Goal: Task Accomplishment & Management: Manage account settings

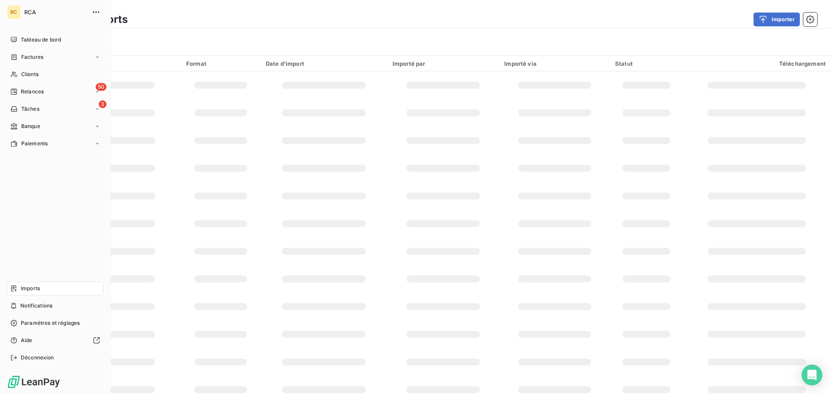
click at [29, 288] on span "Imports" at bounding box center [30, 289] width 19 height 8
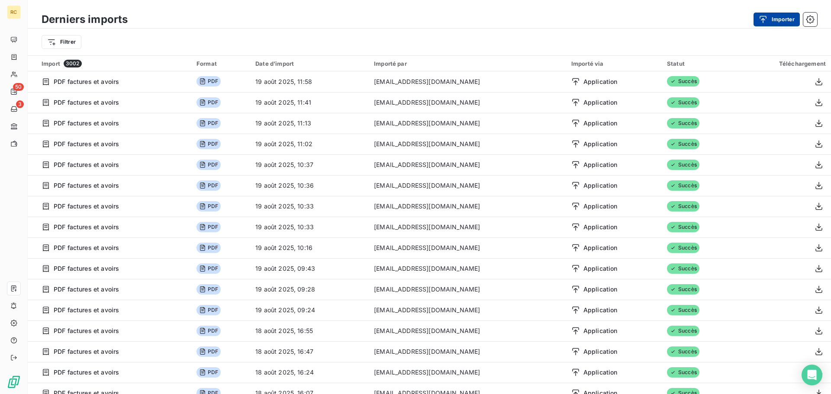
click at [770, 18] on div "button" at bounding box center [765, 19] width 13 height 9
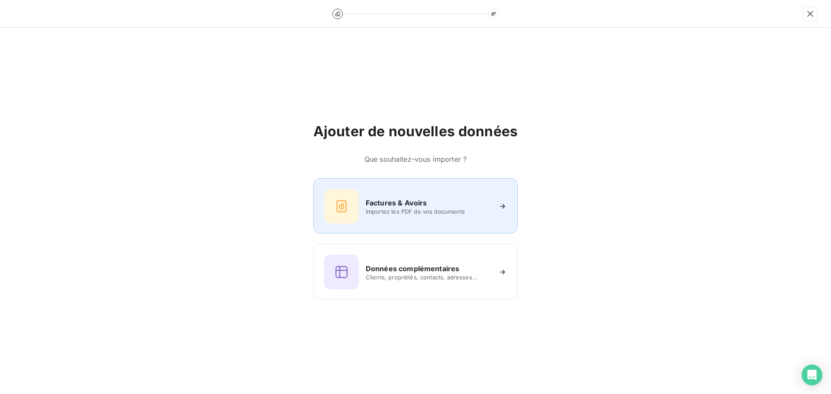
click at [427, 221] on div "Factures & Avoirs Importez les PDF de vos documents" at bounding box center [415, 206] width 183 height 35
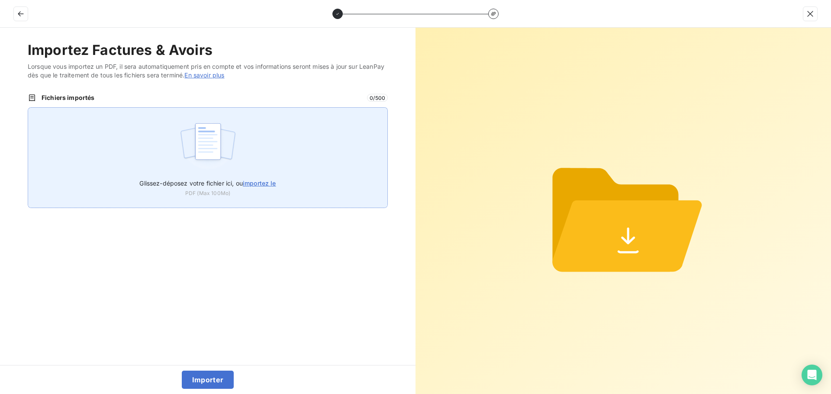
click at [183, 164] on img at bounding box center [208, 145] width 58 height 55
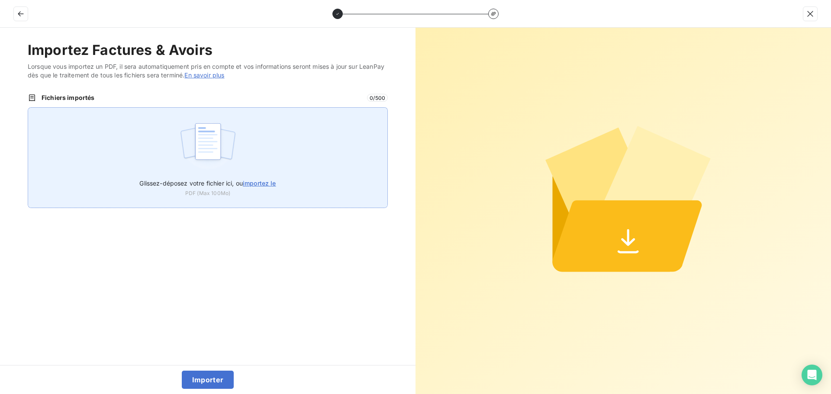
type input "C:\fakepath\FC38574.pdf"
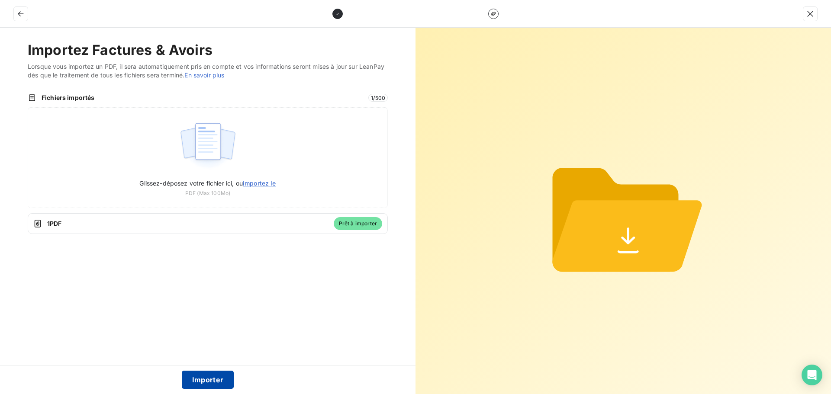
click at [199, 378] on button "Importer" at bounding box center [208, 380] width 52 height 18
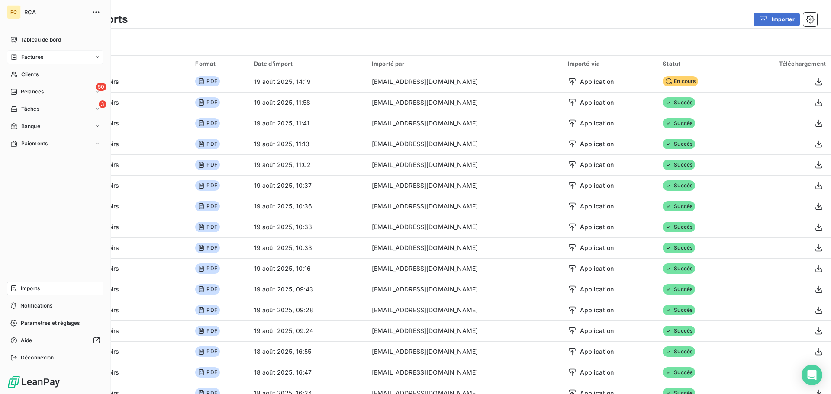
click at [27, 55] on span "Factures" at bounding box center [32, 57] width 22 height 8
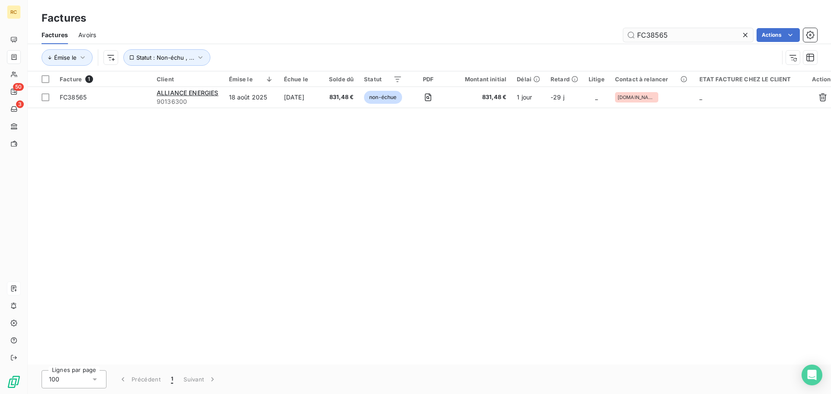
click at [678, 35] on input "FC38565" at bounding box center [688, 35] width 130 height 14
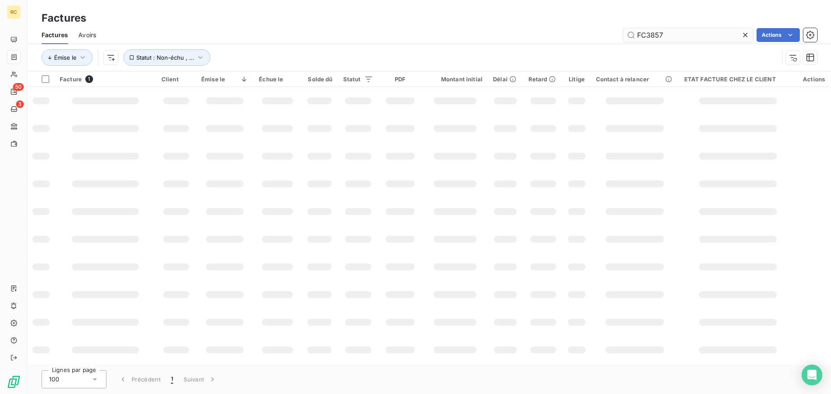
type input "FC38574"
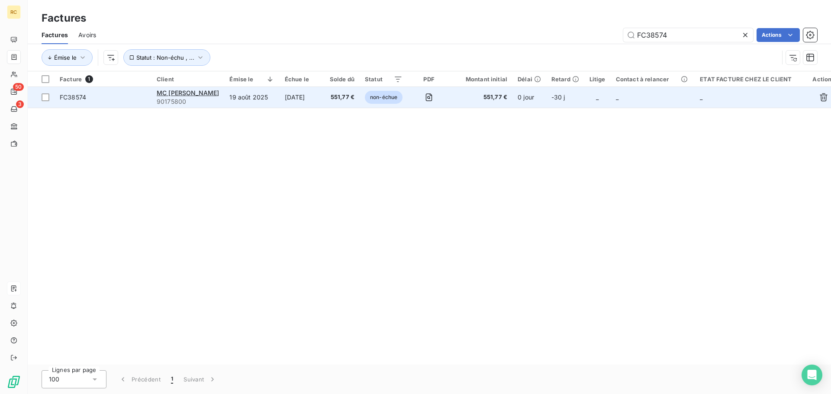
click at [74, 99] on span "FC38574" at bounding box center [73, 96] width 26 height 7
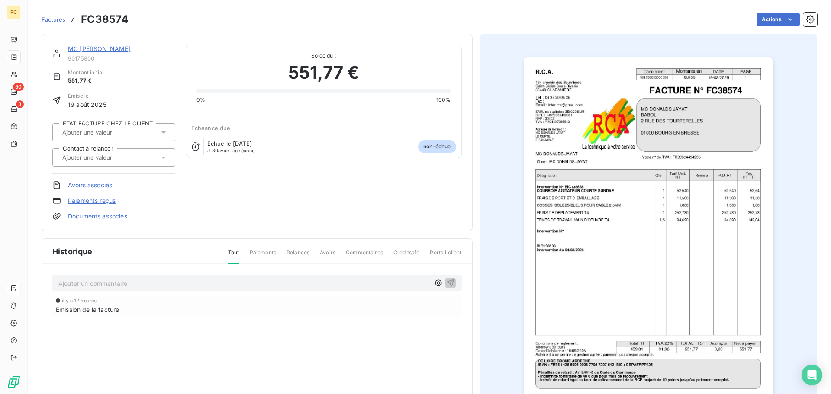
click at [112, 217] on link "Documents associés" at bounding box center [97, 216] width 59 height 9
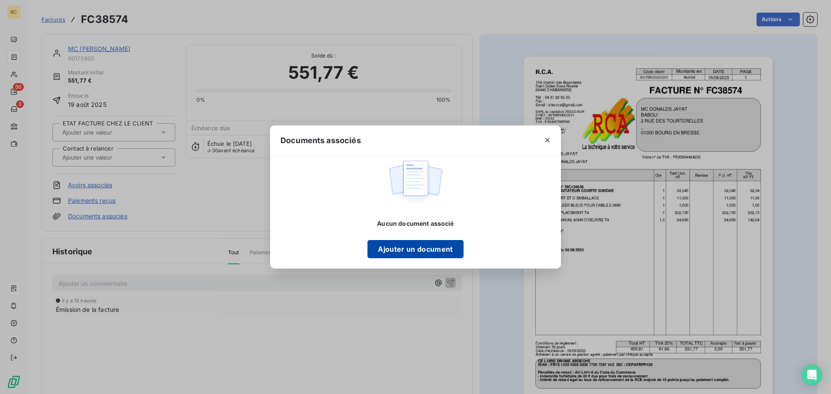
click at [424, 255] on button "Ajouter un document" at bounding box center [415, 249] width 96 height 18
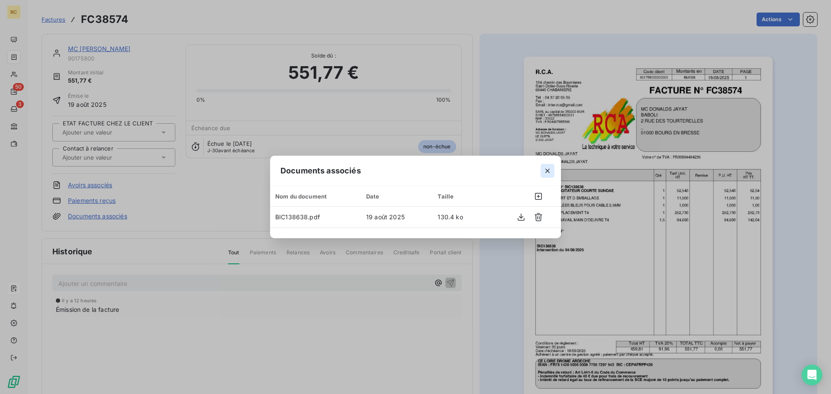
click at [546, 171] on icon "button" at bounding box center [547, 171] width 4 height 4
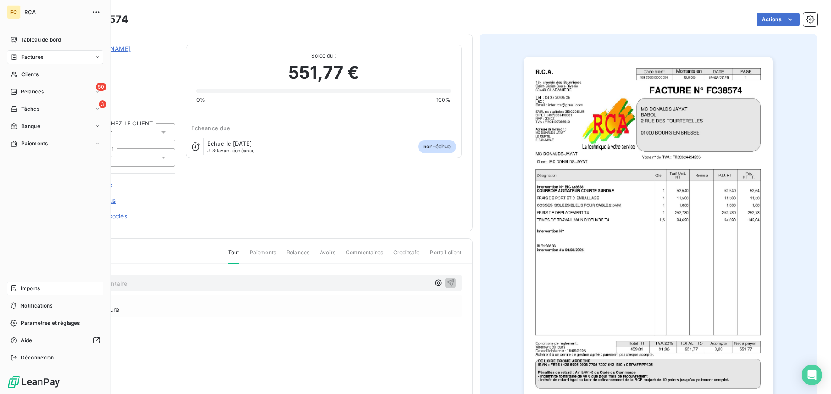
click at [48, 287] on div "Imports" at bounding box center [55, 289] width 96 height 14
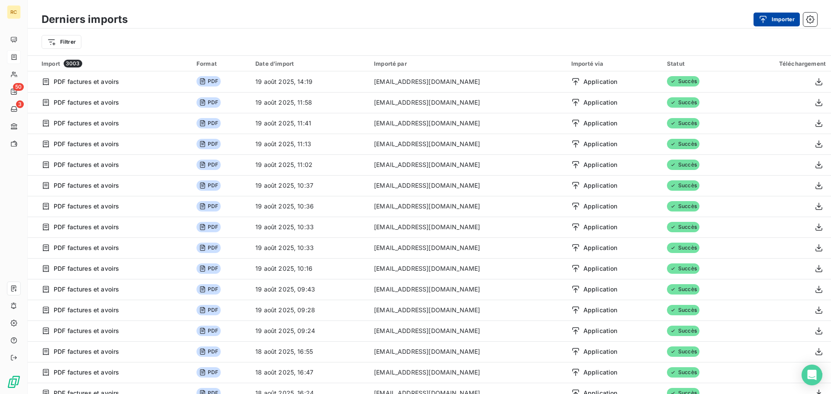
click at [768, 24] on button "Importer" at bounding box center [776, 20] width 46 height 14
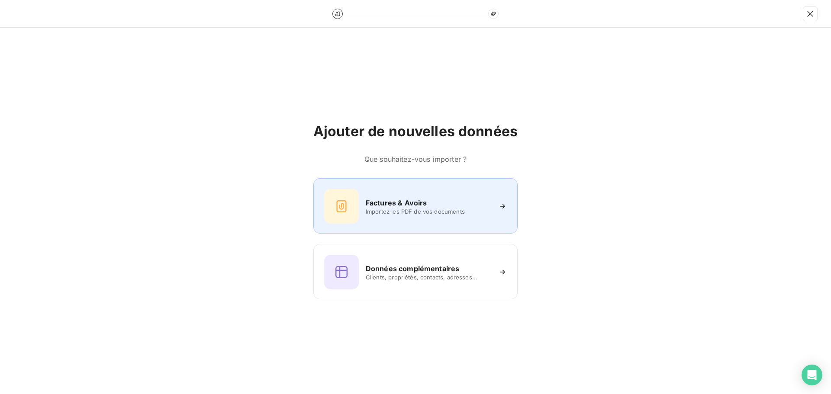
click at [346, 201] on icon at bounding box center [341, 206] width 10 height 12
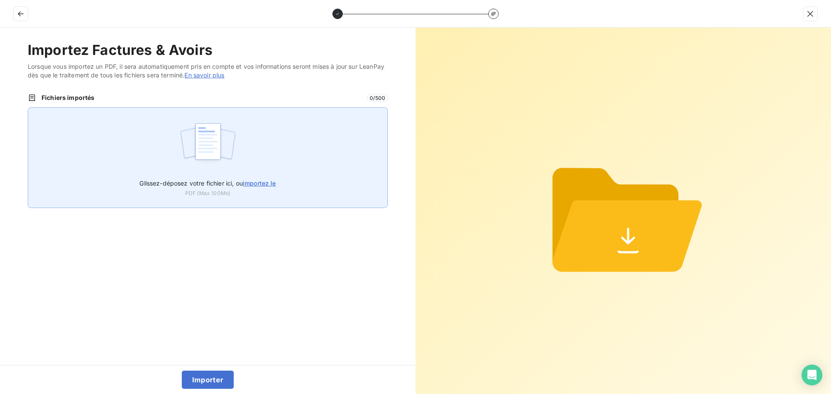
click at [176, 172] on div "Glissez-déposez votre fichier ici, ou importez le PDF (Max 100Mo)" at bounding box center [208, 157] width 360 height 101
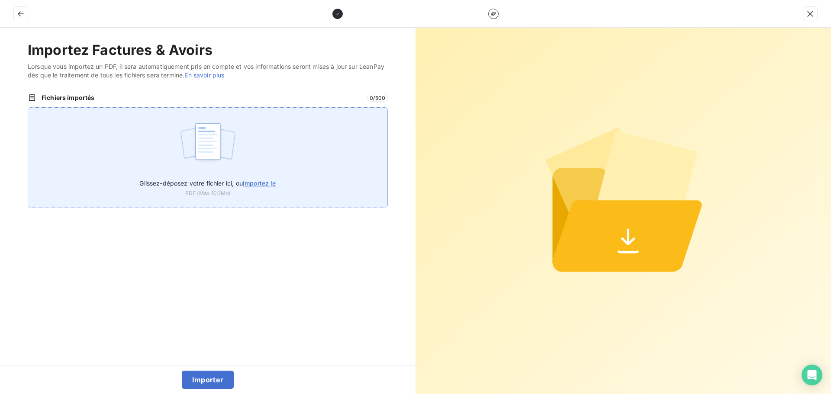
type input "C:\fakepath\FC38575.pdf"
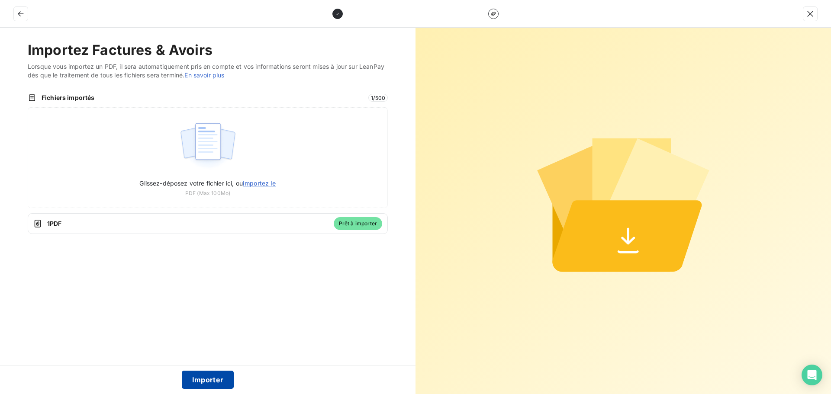
click at [211, 383] on button "Importer" at bounding box center [208, 380] width 52 height 18
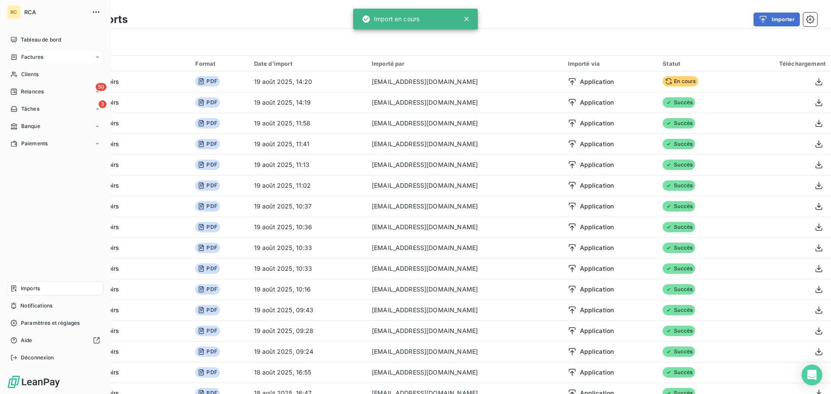
click at [25, 51] on div "Factures" at bounding box center [55, 57] width 96 height 14
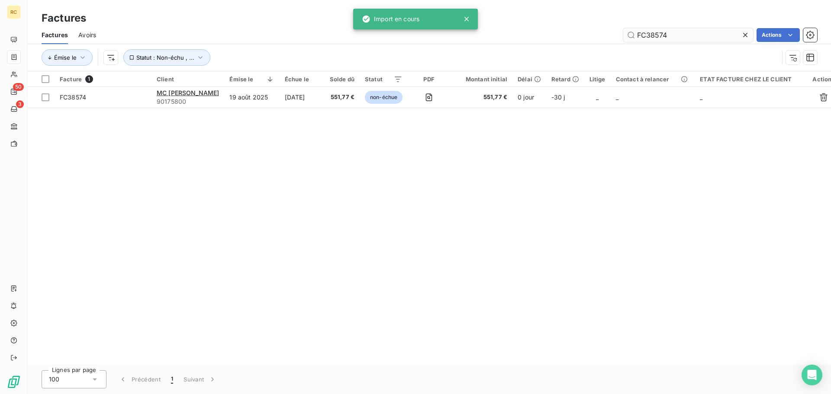
click at [688, 37] on input "FC38574" at bounding box center [688, 35] width 130 height 14
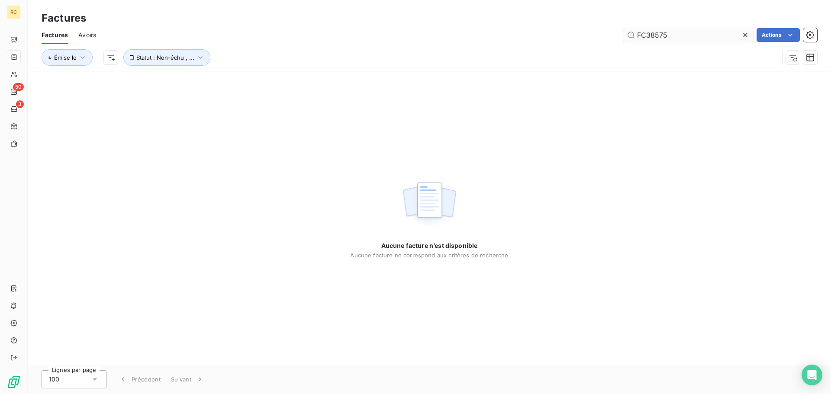
click at [685, 29] on input "FC38575" at bounding box center [688, 35] width 130 height 14
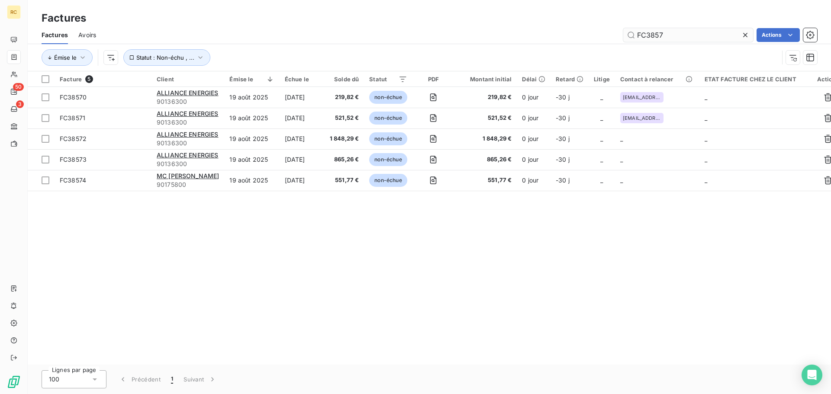
type input "FC38575"
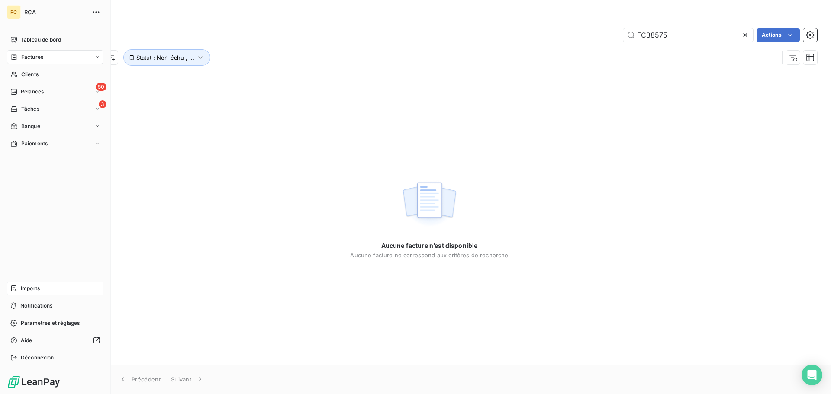
click at [37, 293] on div "Imports" at bounding box center [55, 289] width 96 height 14
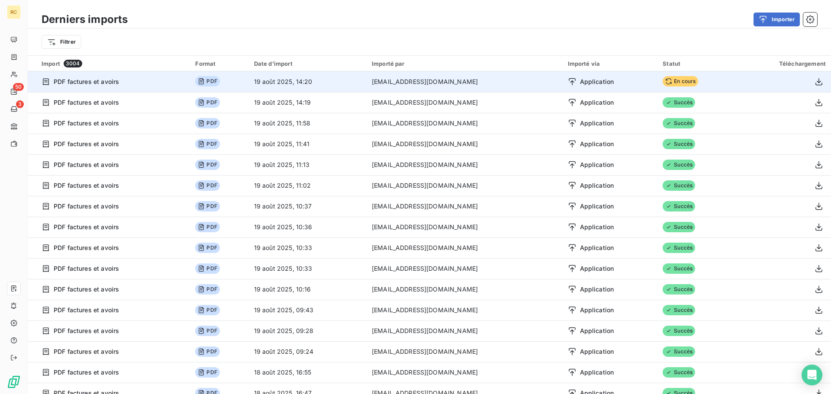
click at [665, 80] on span "En cours" at bounding box center [679, 81] width 35 height 10
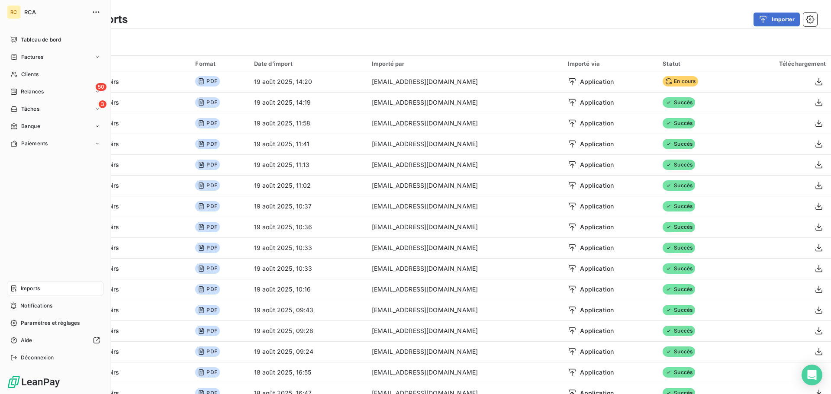
click at [30, 57] on span "Factures" at bounding box center [32, 57] width 22 height 8
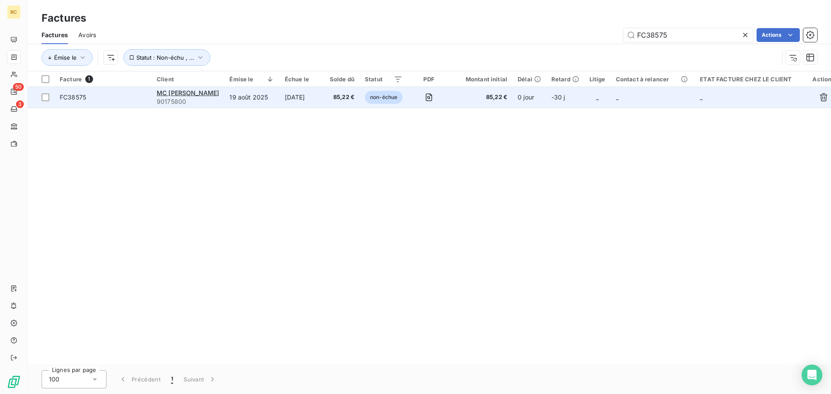
click at [80, 95] on span "FC38575" at bounding box center [73, 96] width 26 height 7
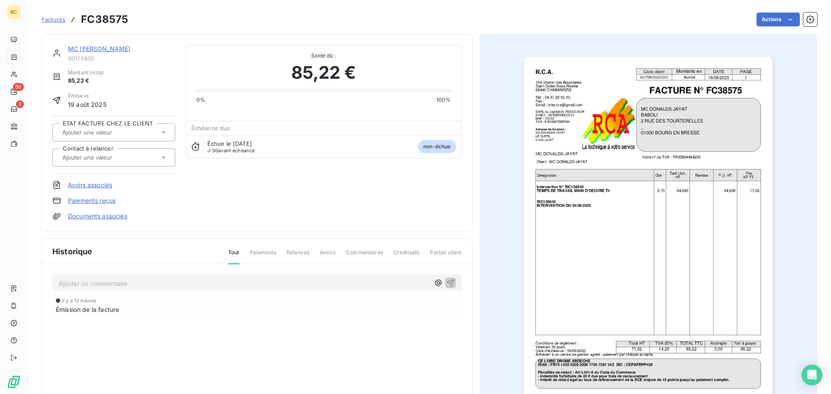
click at [97, 213] on link "Documents associés" at bounding box center [97, 216] width 59 height 9
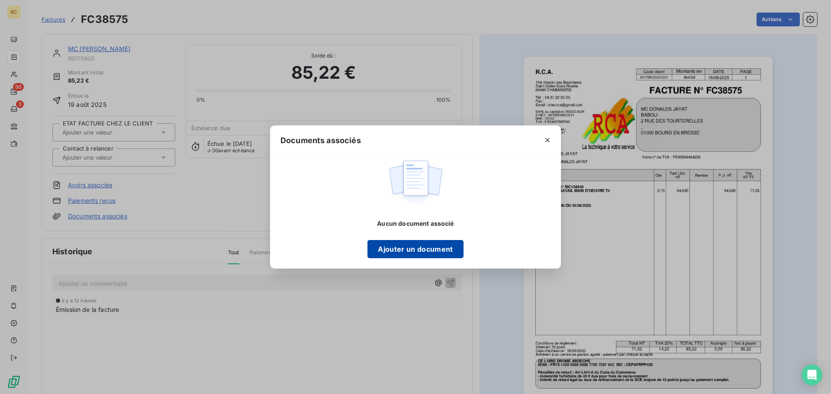
click at [427, 251] on button "Ajouter un document" at bounding box center [415, 249] width 96 height 18
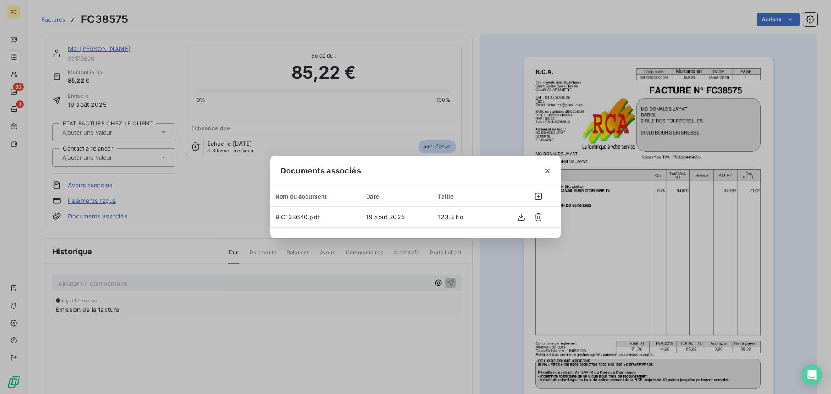
click at [360, 85] on div "Documents associés Nom du document Date Taille BIC138640.pdf 19 août 2025 123.3…" at bounding box center [415, 197] width 831 height 394
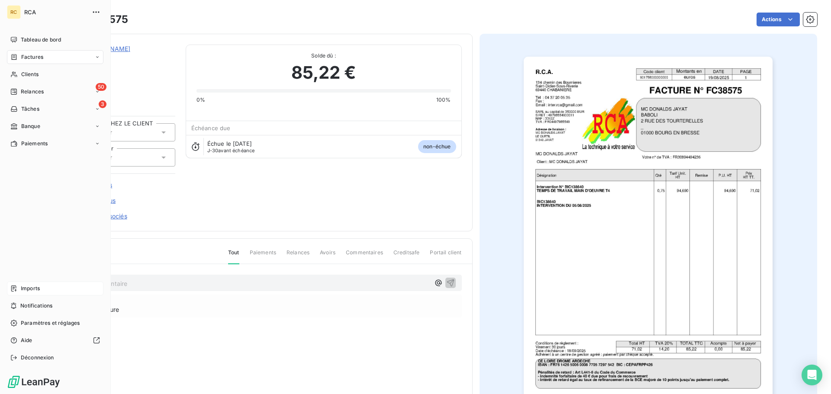
click at [35, 293] on div "Imports" at bounding box center [55, 289] width 96 height 14
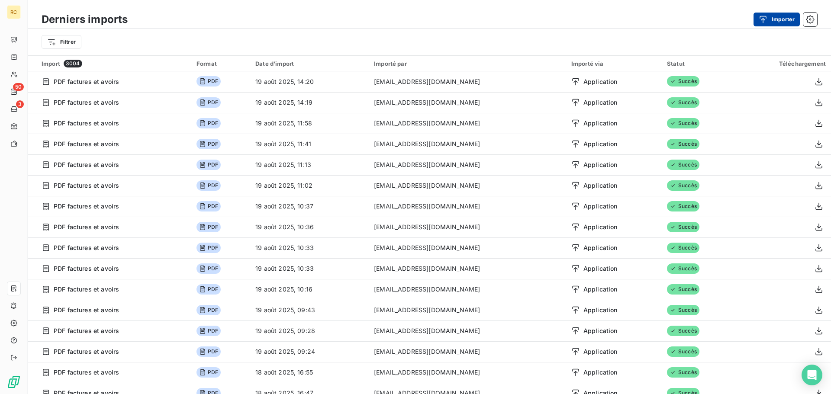
click at [771, 19] on button "Importer" at bounding box center [776, 20] width 46 height 14
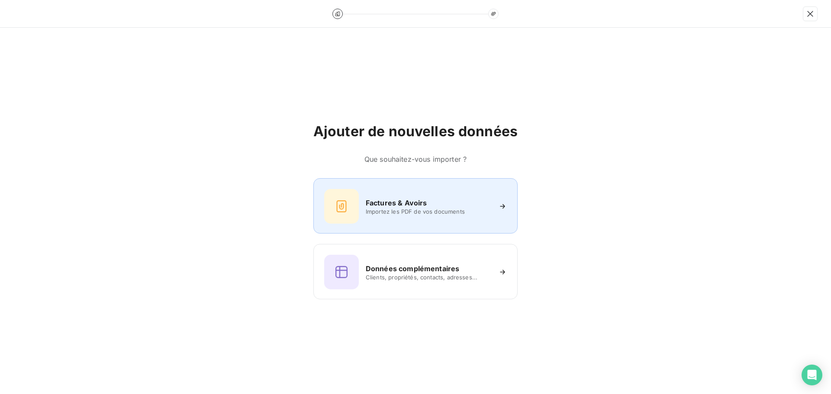
click at [358, 203] on div at bounding box center [341, 206] width 35 height 35
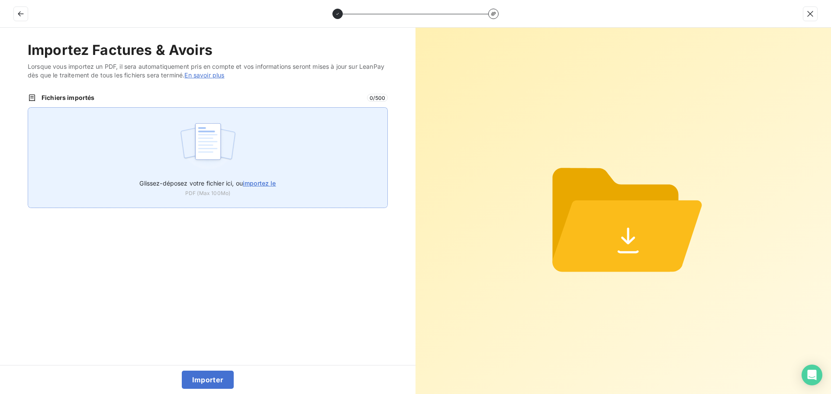
click at [213, 157] on img at bounding box center [208, 145] width 58 height 55
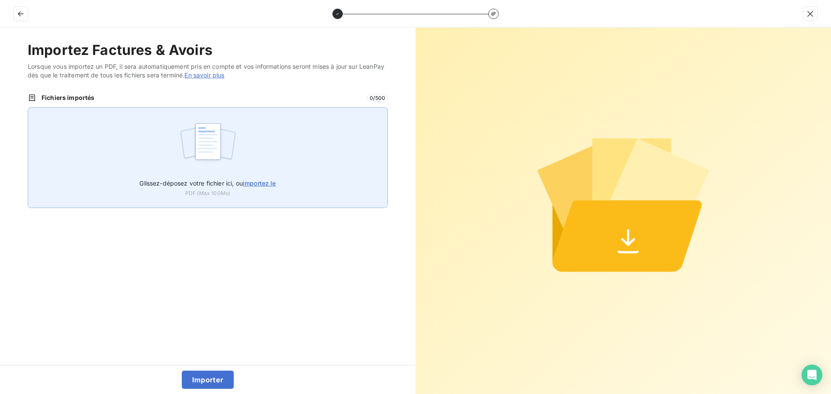
type input "C:\fakepath\FC38576.pdf"
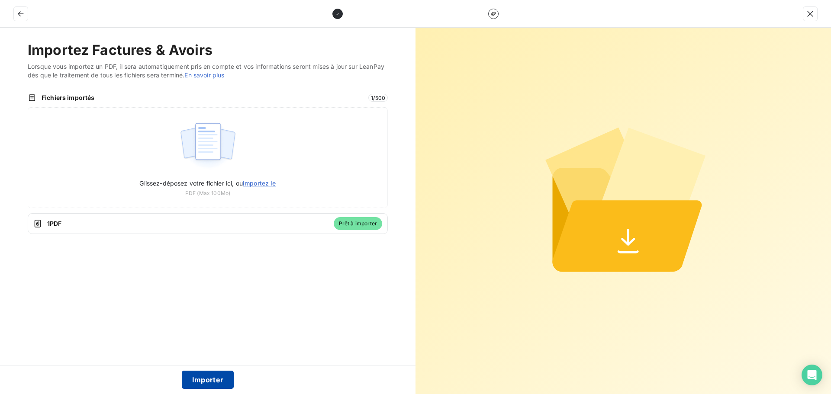
click at [205, 382] on button "Importer" at bounding box center [208, 380] width 52 height 18
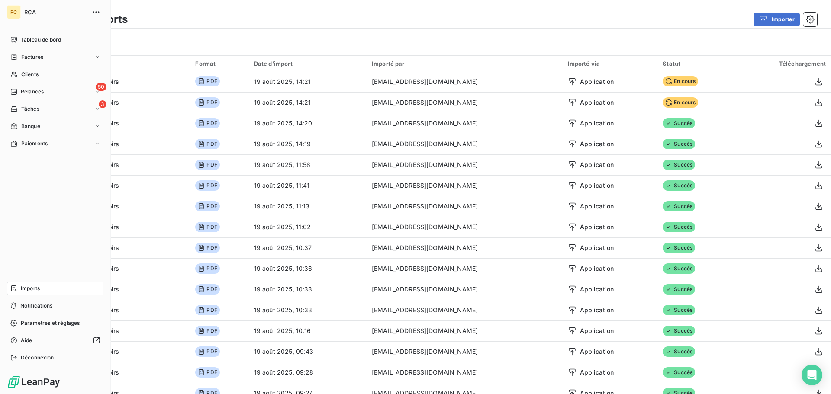
click at [26, 58] on span "Factures" at bounding box center [32, 57] width 22 height 8
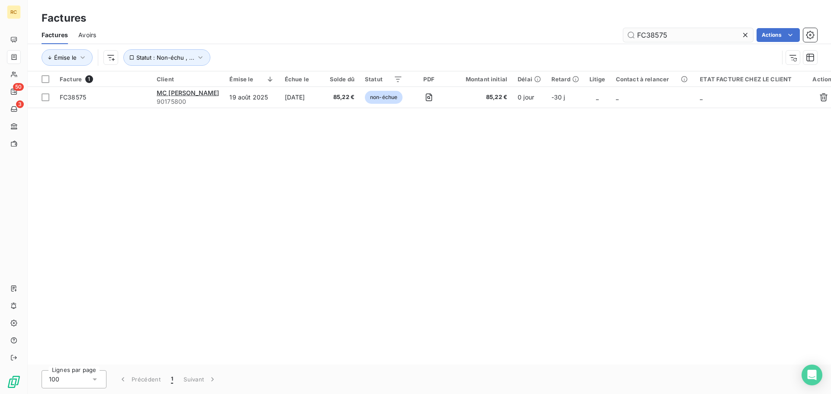
click at [694, 36] on input "FC38575" at bounding box center [688, 35] width 130 height 14
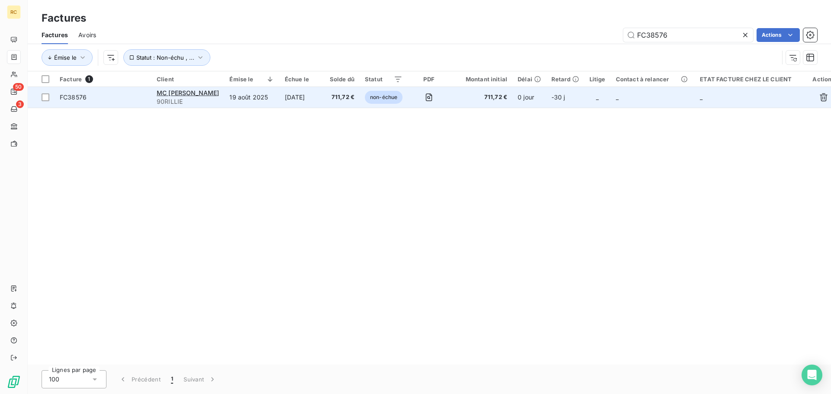
type input "FC38576"
click at [74, 100] on span "FC38576" at bounding box center [73, 96] width 27 height 7
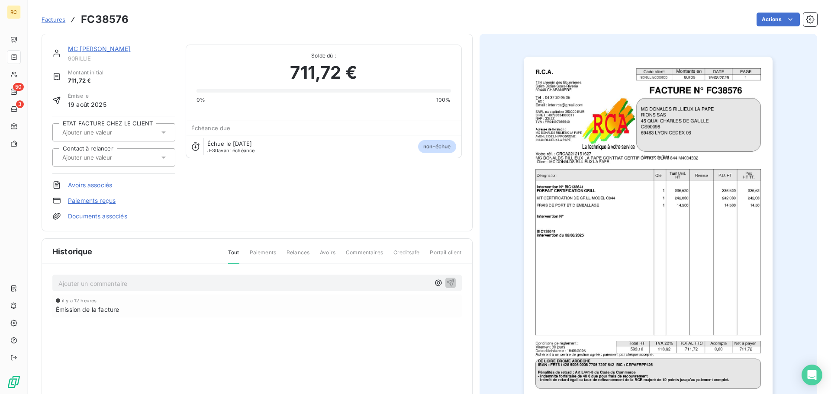
click at [108, 220] on link "Documents associés" at bounding box center [97, 216] width 59 height 9
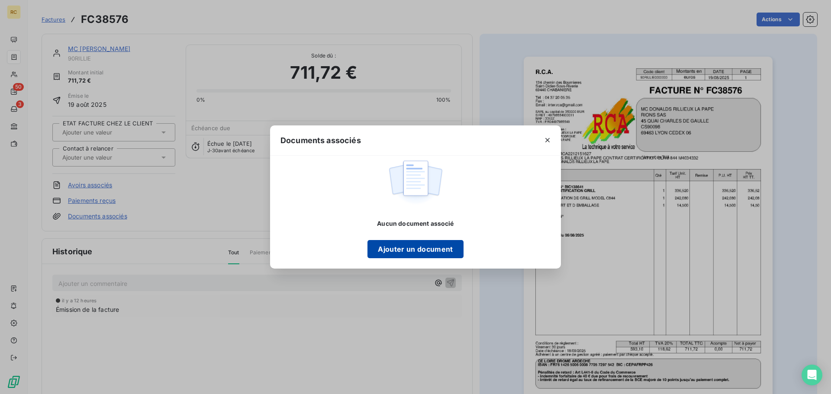
click at [412, 253] on button "Ajouter un document" at bounding box center [415, 249] width 96 height 18
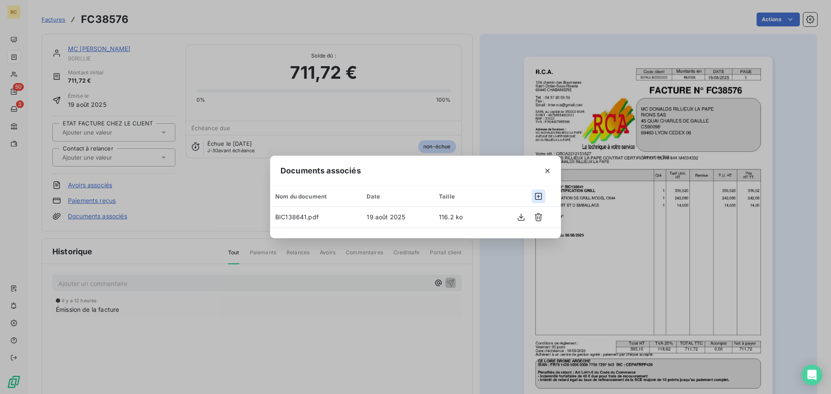
click at [537, 197] on icon "button" at bounding box center [538, 196] width 9 height 9
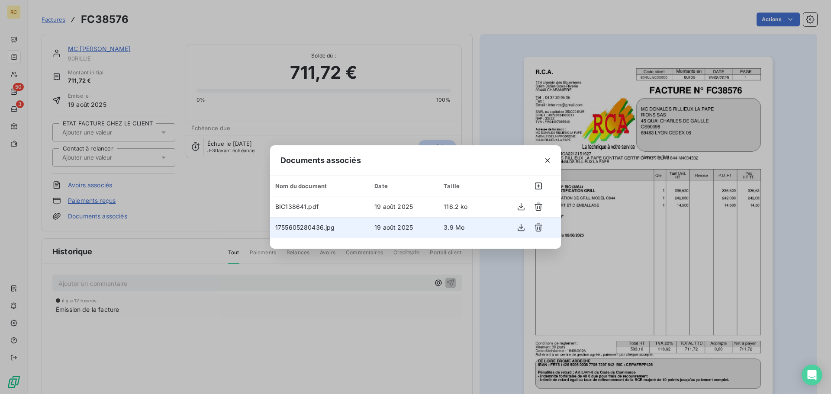
drag, startPoint x: 298, startPoint y: 231, endPoint x: 462, endPoint y: 224, distance: 164.2
click at [299, 231] on td "1755605280436.jpg" at bounding box center [319, 227] width 99 height 21
click at [520, 228] on icon "button" at bounding box center [521, 227] width 9 height 9
click at [551, 154] on button "button" at bounding box center [547, 161] width 14 height 14
